Goal: Information Seeking & Learning: Learn about a topic

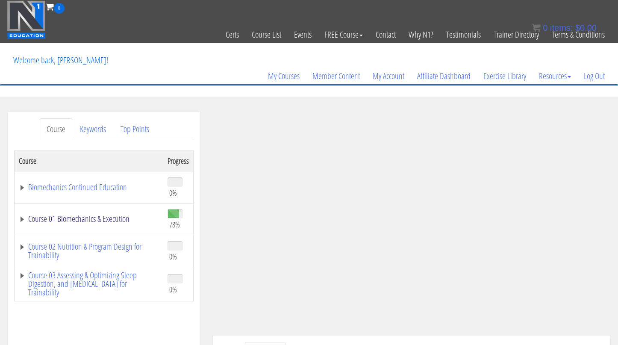
click at [121, 221] on link "Course 01 Biomechanics & Execution" at bounding box center [89, 219] width 140 height 9
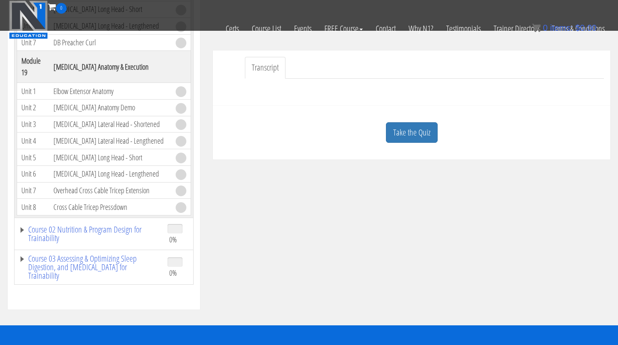
scroll to position [232, 0]
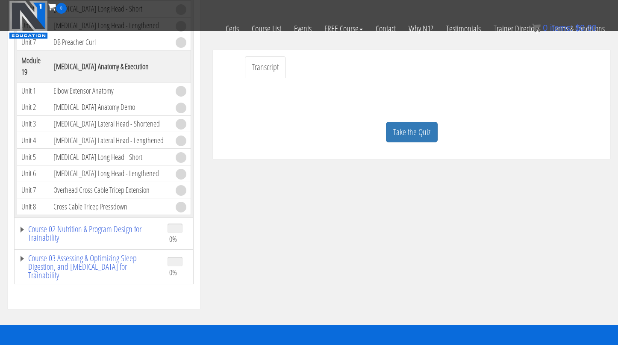
click at [107, 118] on td "Triceps Lateral Head - Shortened" at bounding box center [110, 123] width 122 height 17
click at [420, 136] on link "Take the Quiz" at bounding box center [412, 132] width 52 height 21
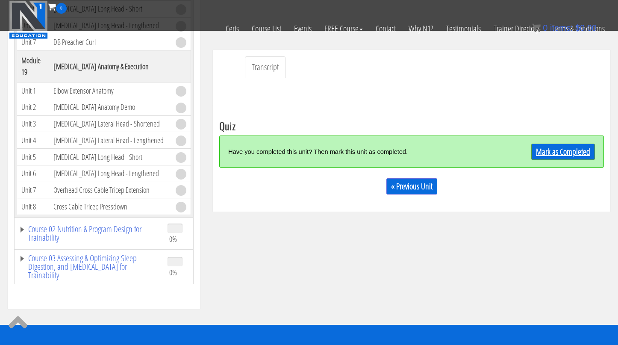
click at [562, 149] on link "Mark as Completed" at bounding box center [563, 152] width 64 height 16
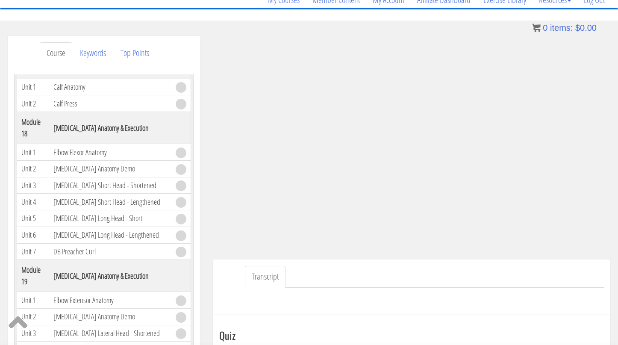
scroll to position [0, 0]
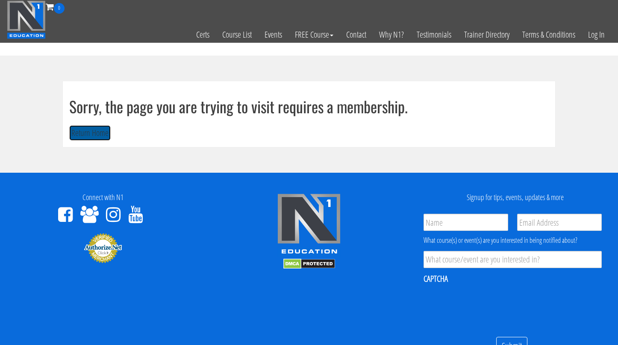
click at [79, 131] on button "Return Home" at bounding box center [89, 133] width 41 height 16
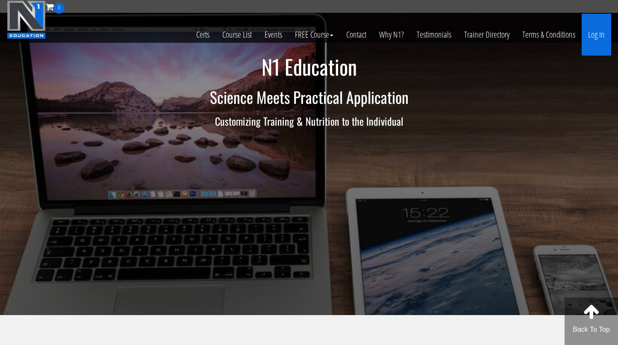
click at [590, 35] on link "Log In" at bounding box center [596, 35] width 29 height 42
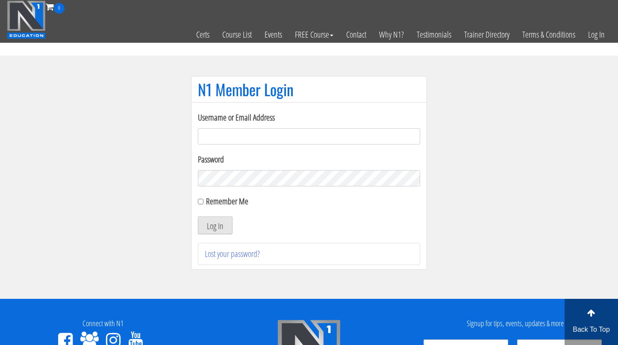
type input "dana@dofitnessco.com"
click at [219, 229] on button "Log In" at bounding box center [215, 225] width 35 height 18
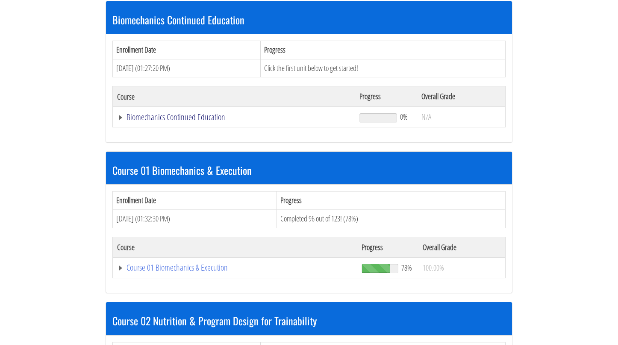
scroll to position [183, 0]
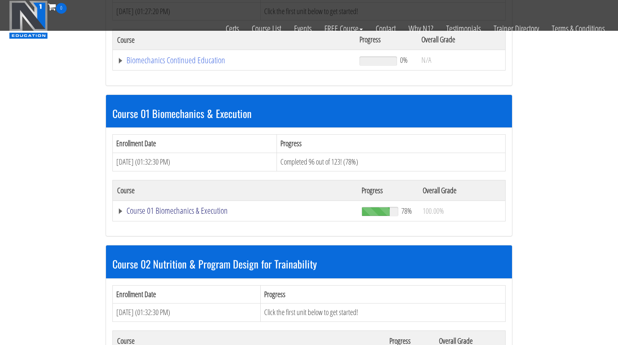
click at [211, 210] on link "Course 01 Biomechanics & Execution" at bounding box center [235, 210] width 236 height 9
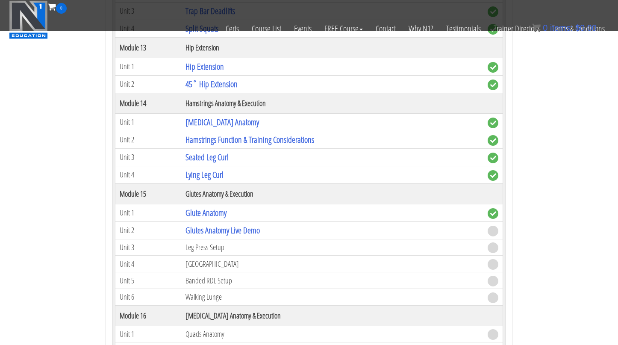
scroll to position [2178, 0]
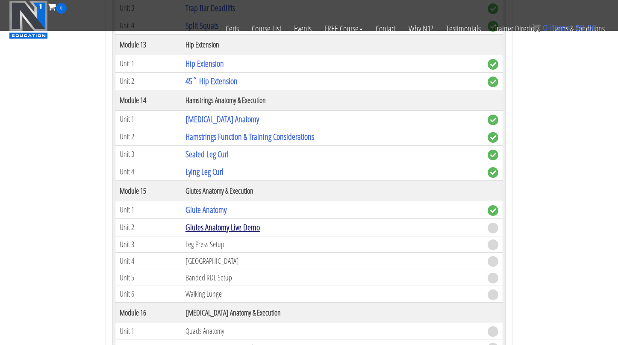
click at [242, 225] on link "Glutes Anatomy Live Demo" at bounding box center [223, 227] width 74 height 12
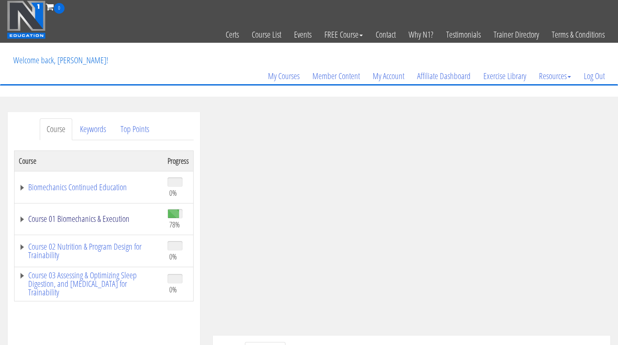
click at [97, 215] on link "Course 01 Biomechanics & Execution" at bounding box center [89, 219] width 140 height 9
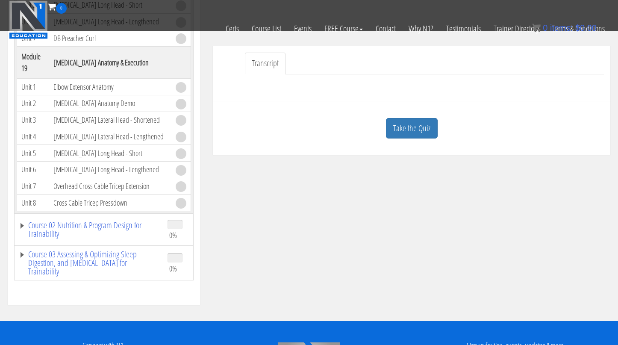
scroll to position [236, 0]
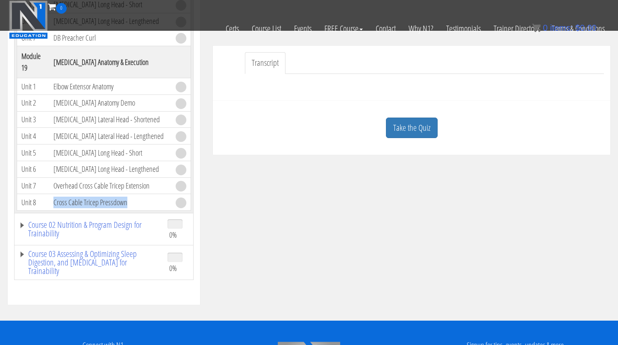
drag, startPoint x: 142, startPoint y: 200, endPoint x: 47, endPoint y: 198, distance: 94.9
click at [47, 198] on tr "Unit 8 Cross Cable Tricep Pressdown" at bounding box center [104, 202] width 174 height 17
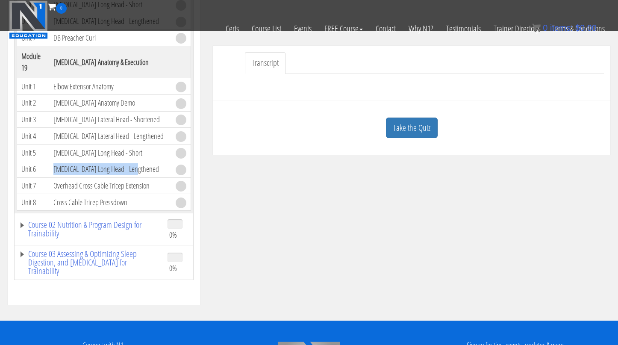
drag, startPoint x: 137, startPoint y: 168, endPoint x: 44, endPoint y: 166, distance: 92.8
click at [44, 167] on tr "Unit 6 [MEDICAL_DATA] Long Head - Lengthened" at bounding box center [104, 169] width 174 height 17
click at [122, 119] on td "[MEDICAL_DATA] Lateral Head - Shortened" at bounding box center [110, 119] width 122 height 17
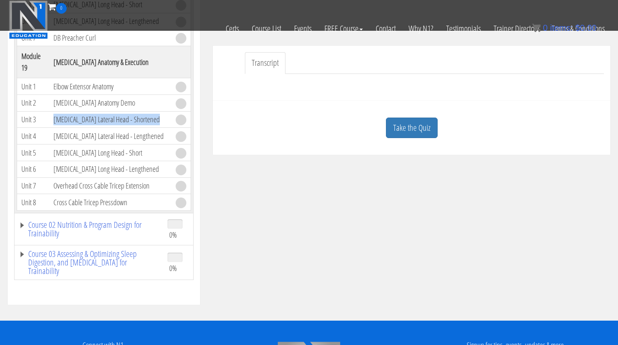
click at [122, 119] on td "[MEDICAL_DATA] Lateral Head - Shortened" at bounding box center [110, 119] width 122 height 17
copy tr "[MEDICAL_DATA] Lateral Head - Shortened"
